Goal: Task Accomplishment & Management: Use online tool/utility

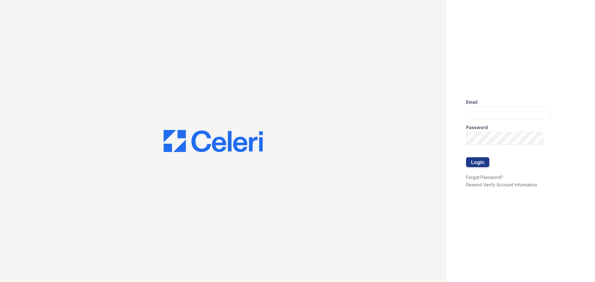
click at [491, 120] on div "Password" at bounding box center [508, 126] width 85 height 12
click at [490, 112] on input "email" at bounding box center [508, 113] width 85 height 13
type input "[EMAIL_ADDRESS][DOMAIN_NAME]"
click at [466, 157] on button "Login" at bounding box center [477, 162] width 23 height 10
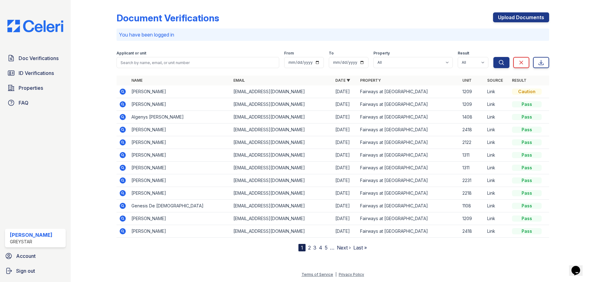
click at [123, 92] on icon at bounding box center [123, 92] width 2 height 2
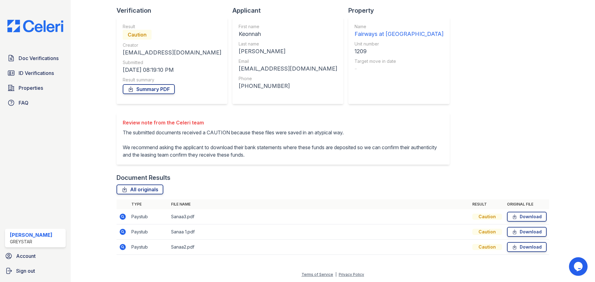
scroll to position [55, 0]
click at [480, 216] on div "Caution" at bounding box center [487, 217] width 30 height 6
click at [23, 59] on span "Doc Verifications" at bounding box center [39, 58] width 40 height 7
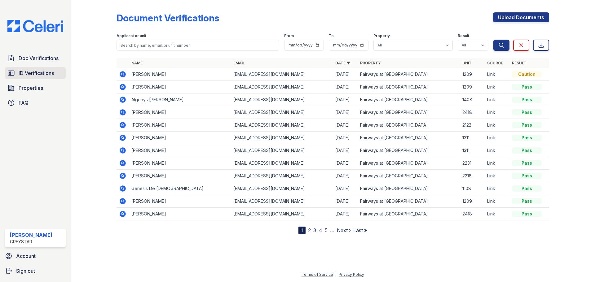
click at [26, 74] on span "ID Verifications" at bounding box center [36, 72] width 35 height 7
